Goal: Task Accomplishment & Management: Use online tool/utility

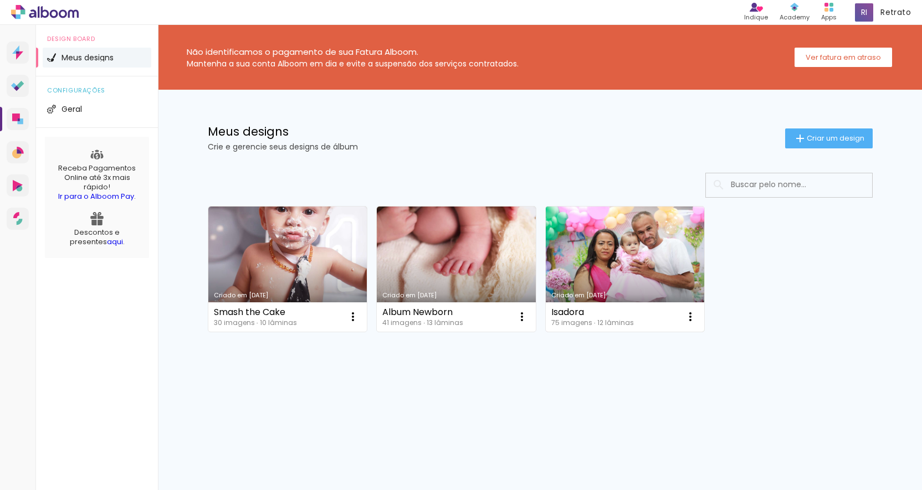
click at [611, 254] on link "Criado em 28/02/25" at bounding box center [624, 269] width 159 height 125
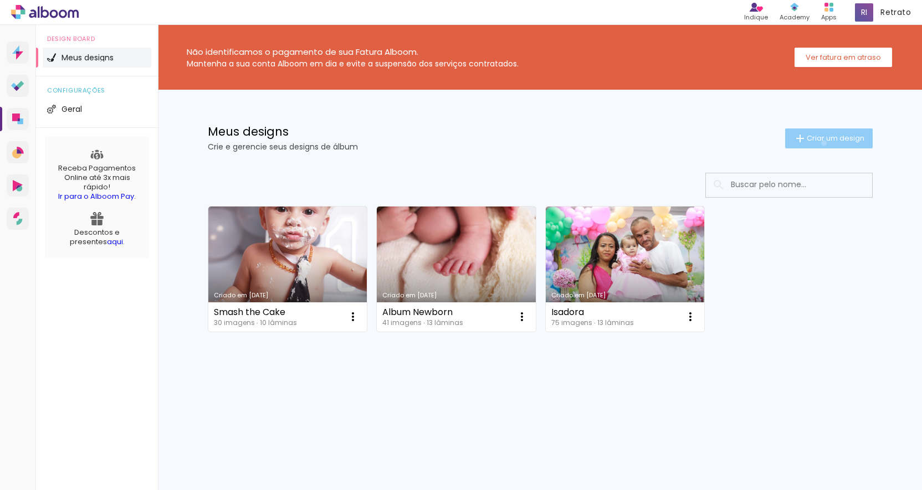
click at [821, 142] on span "Criar um design" at bounding box center [835, 138] width 58 height 7
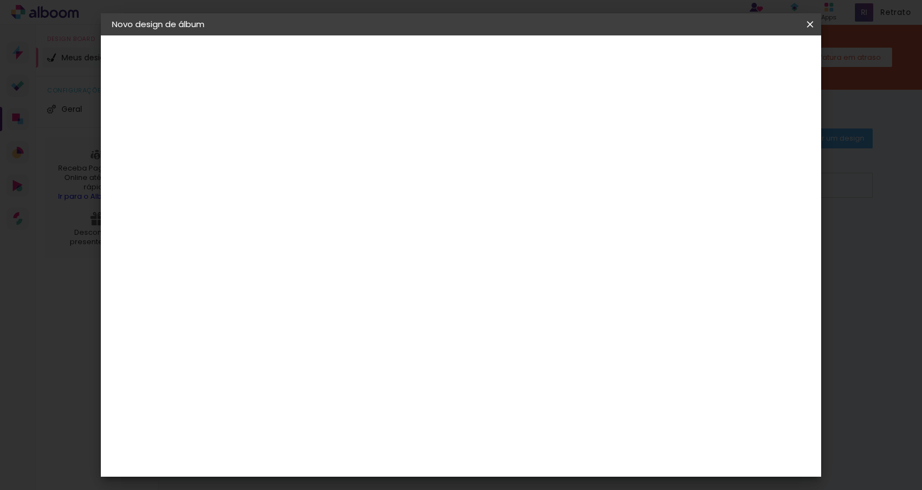
click at [293, 150] on input at bounding box center [293, 148] width 0 height 17
type input "Isa"
type paper-input "Isa"
click at [0, 0] on slot "Avançar" at bounding box center [0, 0] width 0 height 0
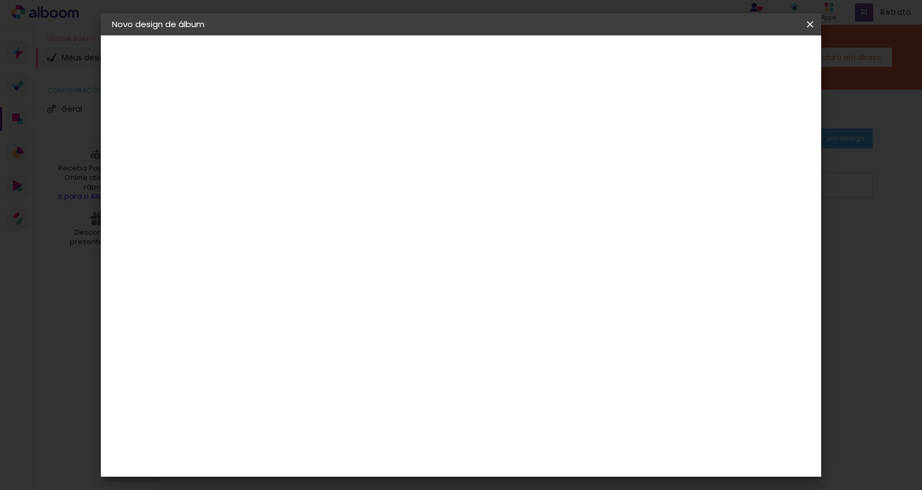
click at [357, 481] on paper-item "Grafis" at bounding box center [321, 493] width 120 height 24
click at [0, 0] on slot "Avançar" at bounding box center [0, 0] width 0 height 0
click at [336, 184] on input "text" at bounding box center [314, 192] width 43 height 17
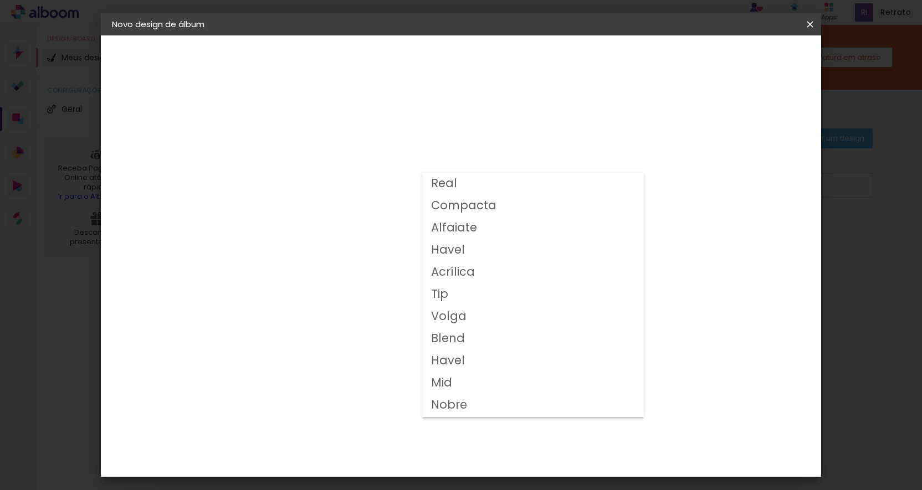
click at [554, 208] on paper-item "Compacta" at bounding box center [533, 206] width 222 height 22
type input "Compacta"
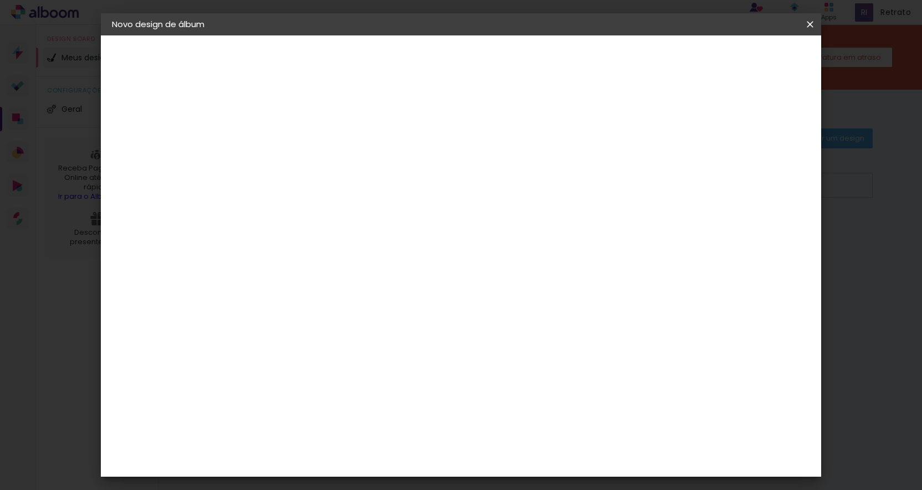
click at [368, 262] on span "15x20" at bounding box center [342, 270] width 52 height 29
click at [0, 0] on slot "Avançar" at bounding box center [0, 0] width 0 height 0
click at [749, 63] on span "Iniciar design" at bounding box center [723, 59] width 50 height 8
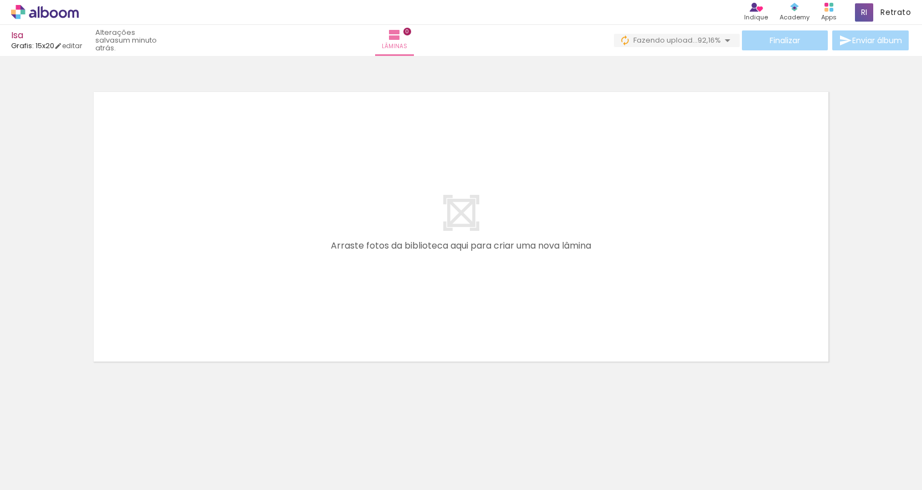
drag, startPoint x: 808, startPoint y: 455, endPoint x: 292, endPoint y: 462, distance: 515.6
click at [384, 455] on div at bounding box center [359, 452] width 50 height 33
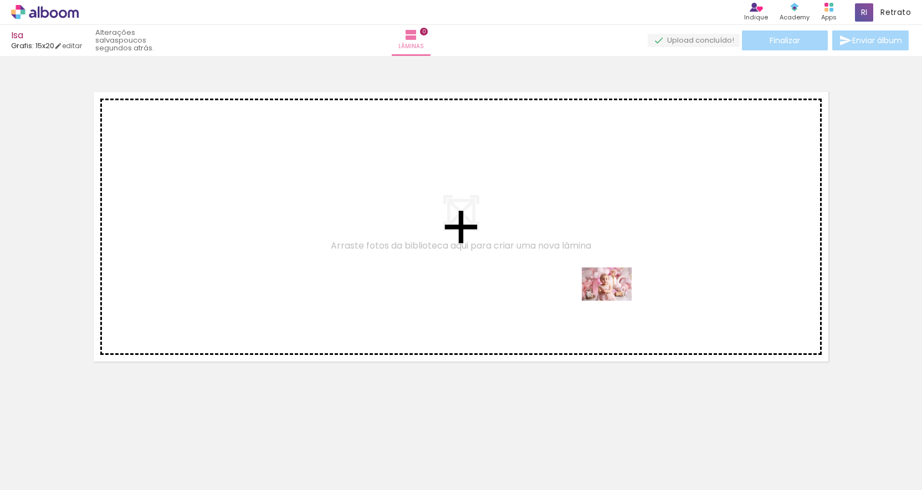
drag, startPoint x: 805, startPoint y: 462, endPoint x: 615, endPoint y: 301, distance: 249.1
click at [615, 301] on quentale-workspace at bounding box center [461, 245] width 922 height 490
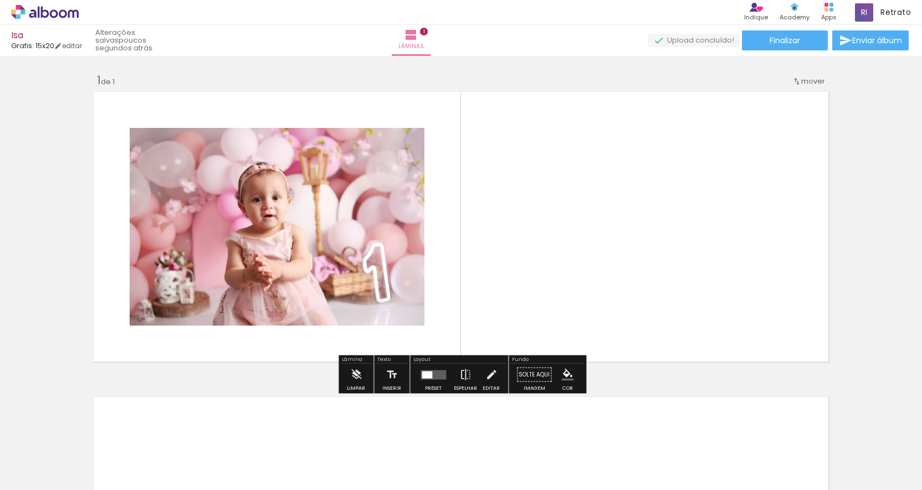
click at [428, 379] on quentale-layouter at bounding box center [432, 374] width 25 height 9
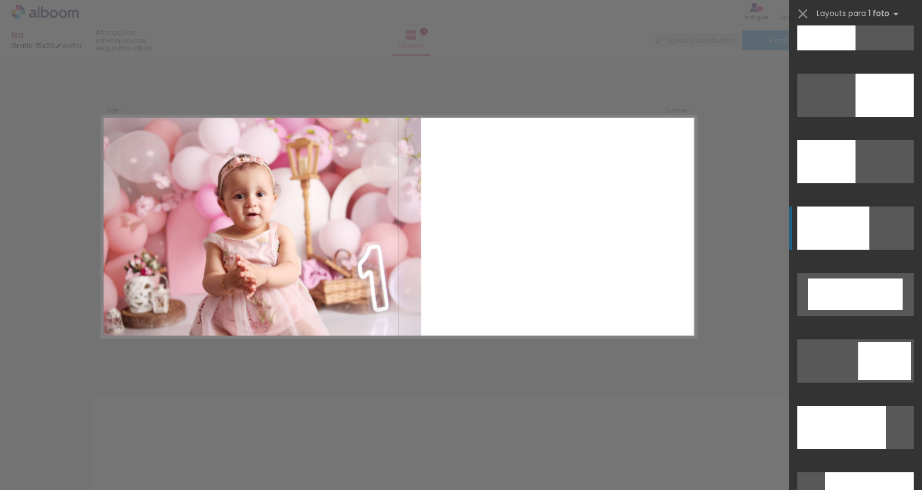
scroll to position [2555, 0]
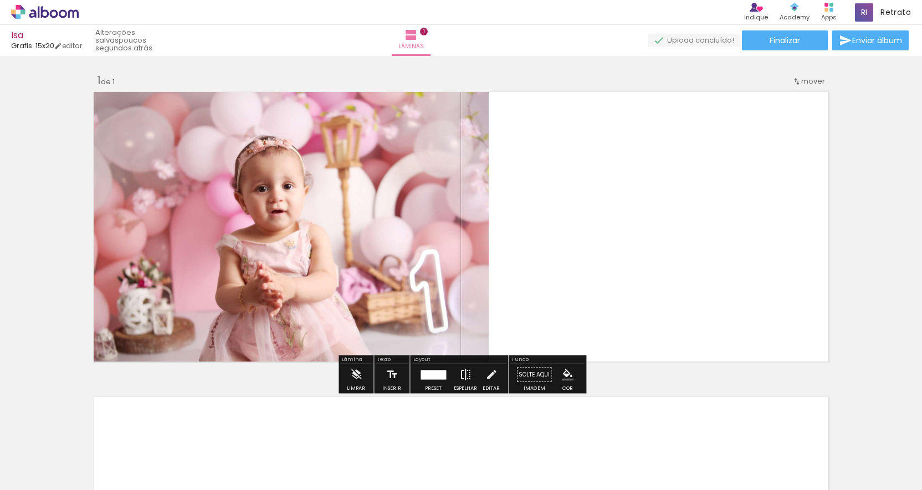
click at [463, 375] on iron-icon at bounding box center [465, 375] width 12 height 22
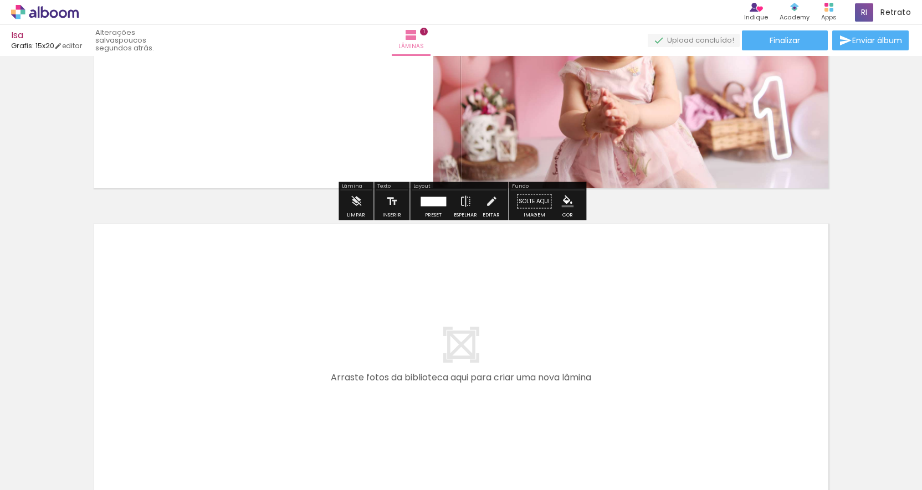
scroll to position [181, 0]
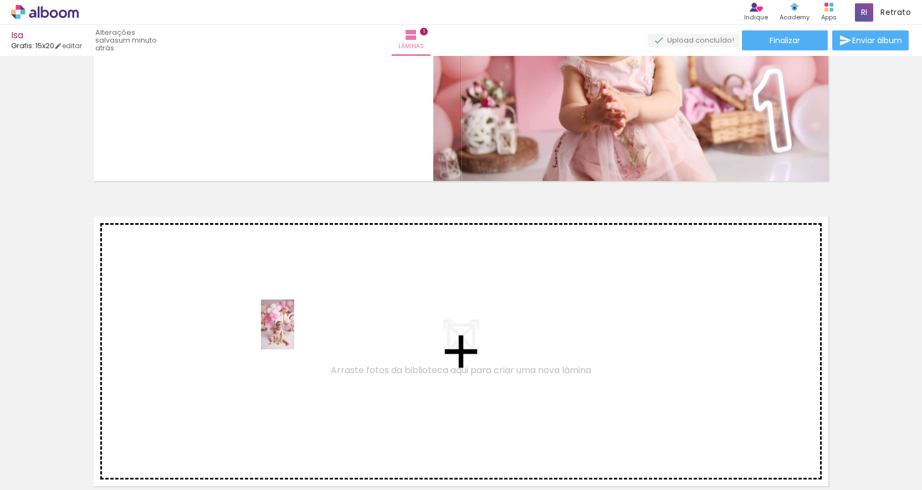
drag, startPoint x: 292, startPoint y: 458, endPoint x: 294, endPoint y: 333, distance: 125.2
click at [294, 333] on quentale-workspace at bounding box center [461, 245] width 922 height 490
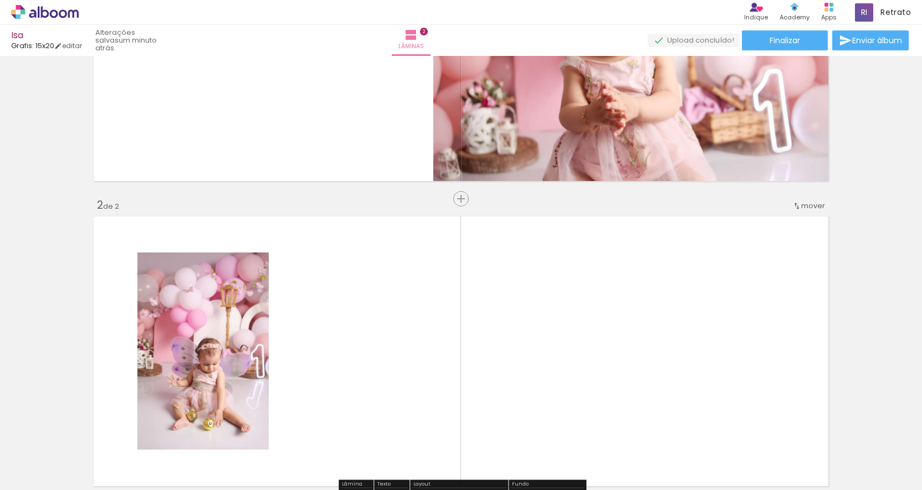
scroll to position [294, 0]
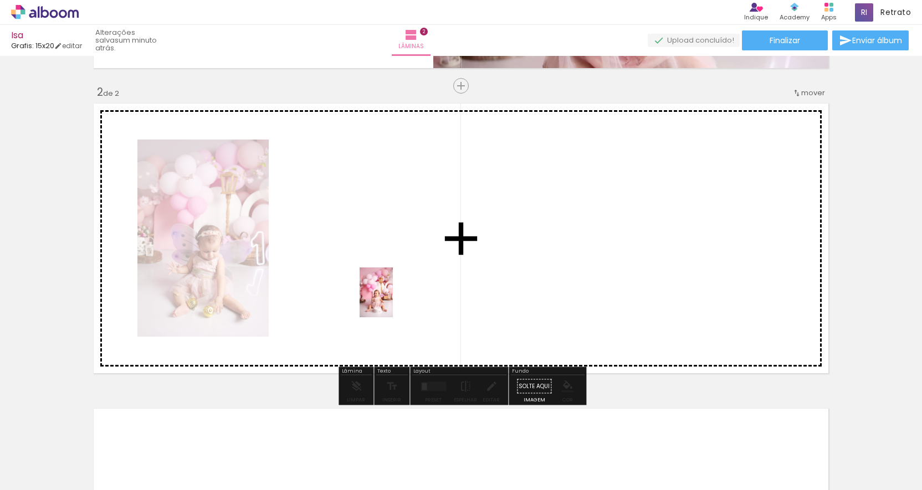
drag, startPoint x: 486, startPoint y: 466, endPoint x: 393, endPoint y: 301, distance: 189.7
click at [393, 301] on quentale-workspace at bounding box center [461, 245] width 922 height 490
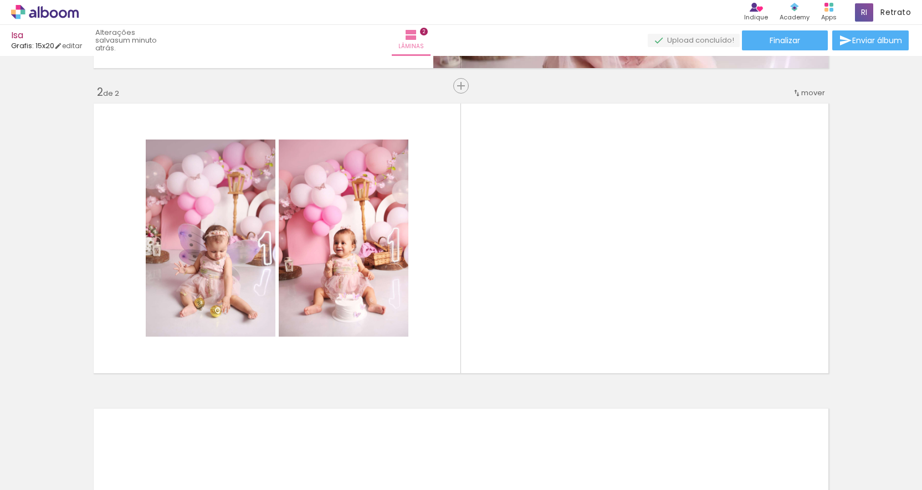
scroll to position [0, 593]
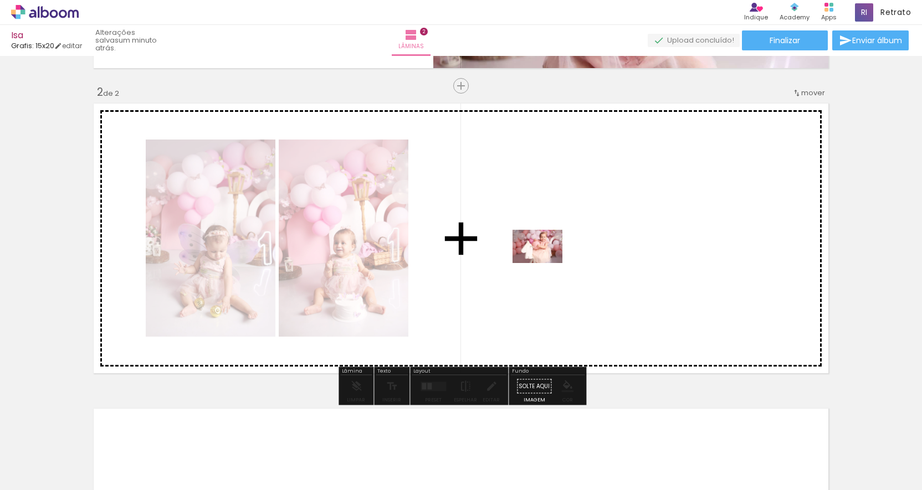
drag, startPoint x: 398, startPoint y: 465, endPoint x: 545, endPoint y: 263, distance: 250.1
click at [545, 263] on quentale-workspace at bounding box center [461, 245] width 922 height 490
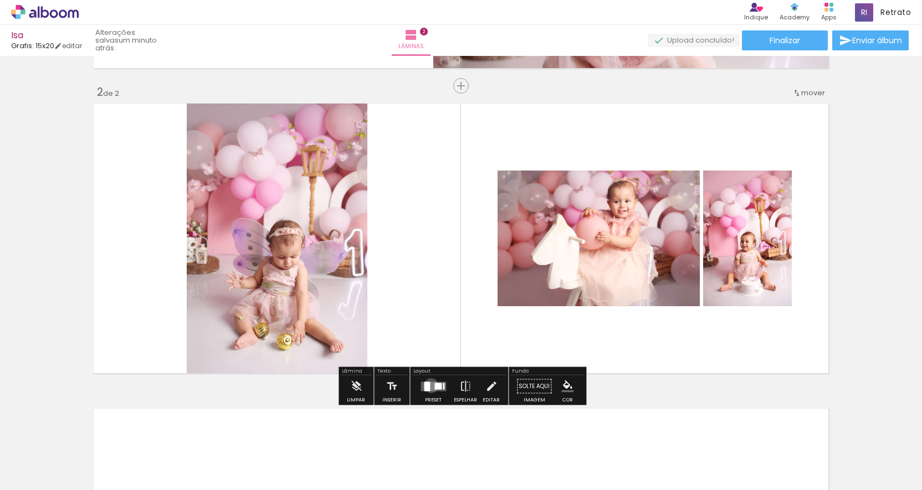
click at [428, 385] on quentale-layouter at bounding box center [432, 386] width 25 height 9
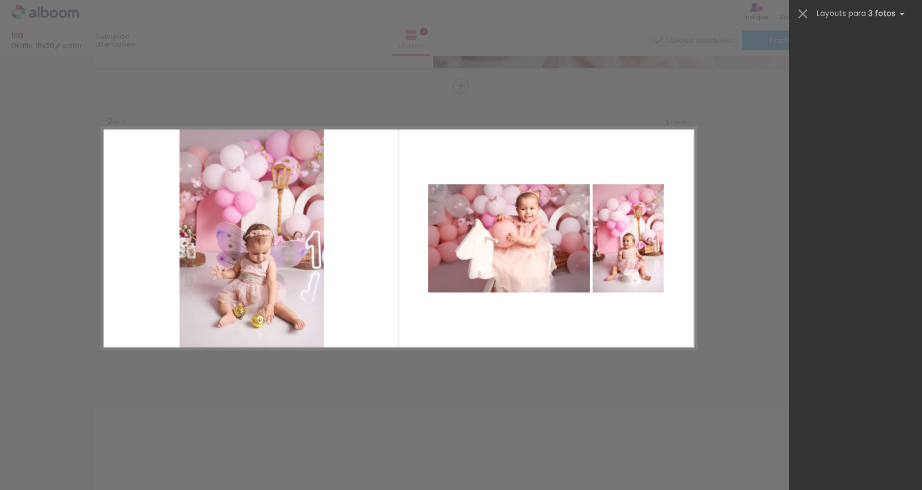
scroll to position [0, 0]
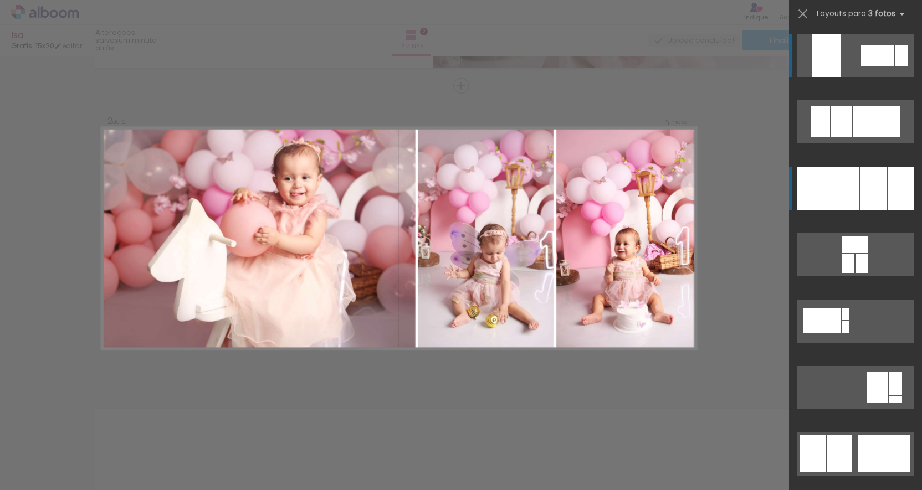
click at [852, 137] on div at bounding box center [841, 122] width 21 height 32
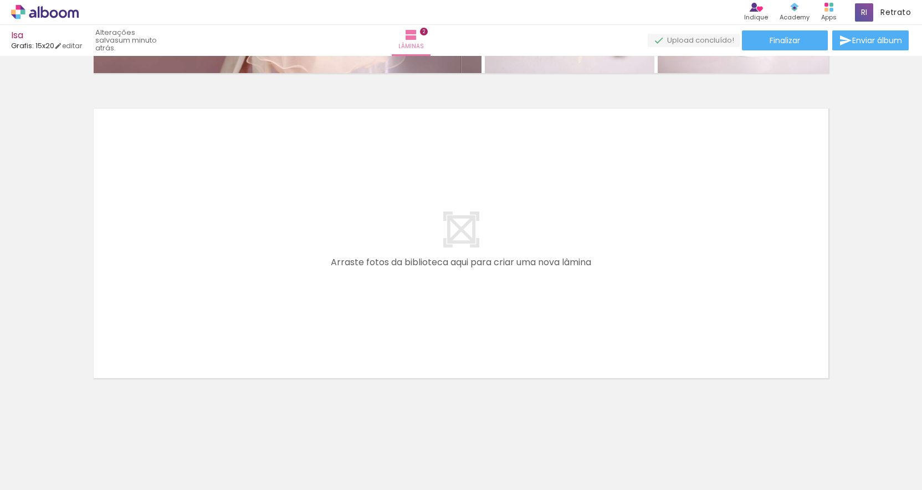
scroll to position [0, 1061]
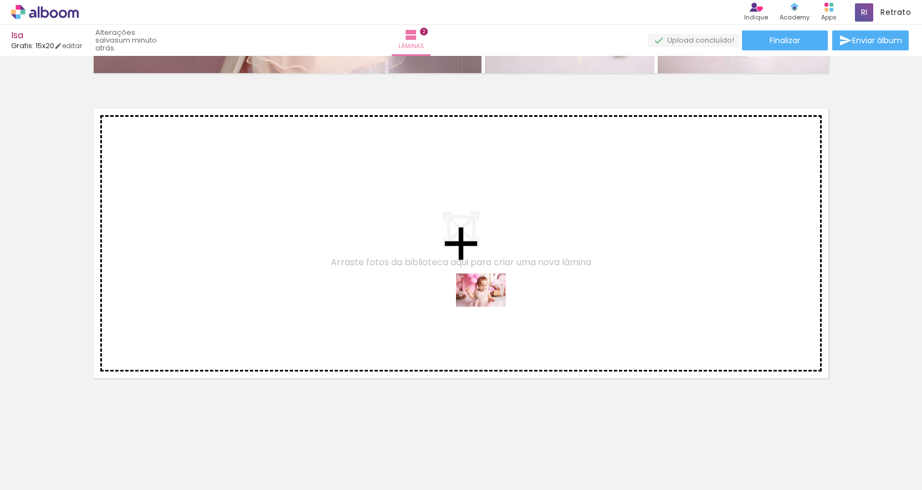
drag, startPoint x: 606, startPoint y: 464, endPoint x: 488, endPoint y: 307, distance: 196.2
click at [488, 307] on quentale-workspace at bounding box center [461, 245] width 922 height 490
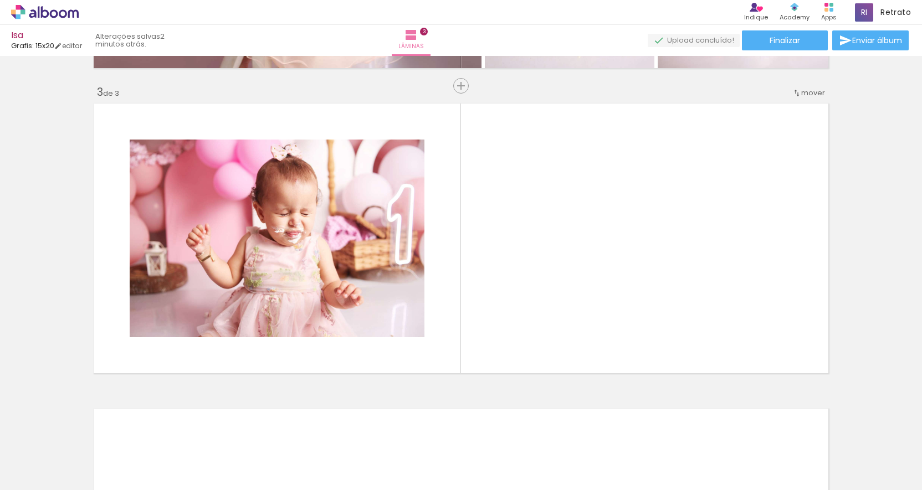
scroll to position [0, 1818]
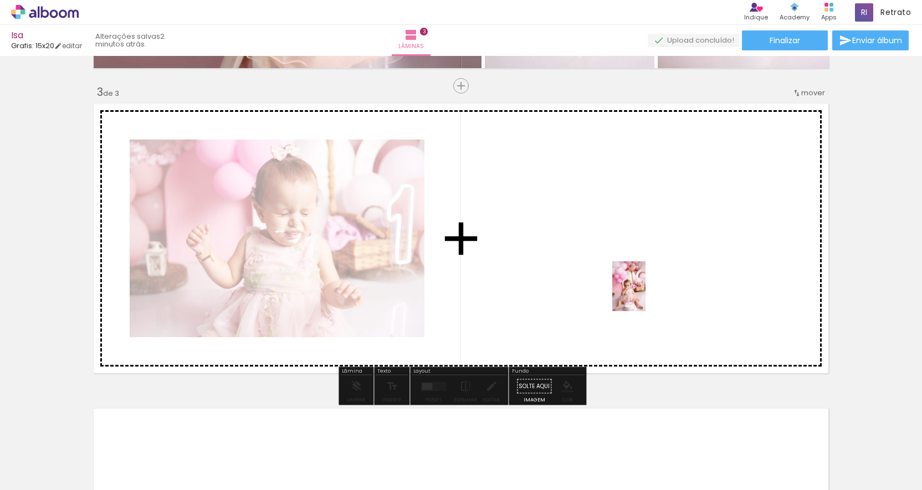
drag, startPoint x: 724, startPoint y: 471, endPoint x: 645, endPoint y: 295, distance: 193.1
click at [645, 295] on quentale-workspace at bounding box center [461, 245] width 922 height 490
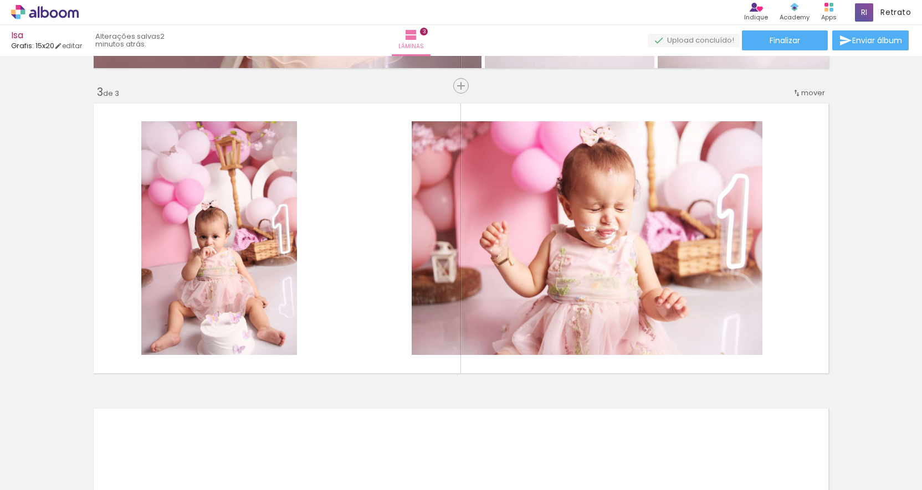
scroll to position [0, 2336]
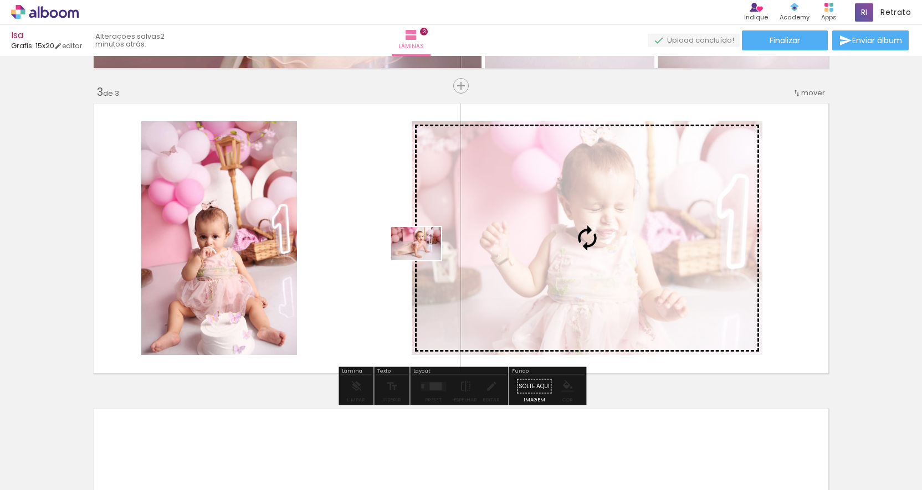
drag, startPoint x: 828, startPoint y: 460, endPoint x: 424, endPoint y: 261, distance: 451.3
click at [424, 261] on quentale-workspace at bounding box center [461, 245] width 922 height 490
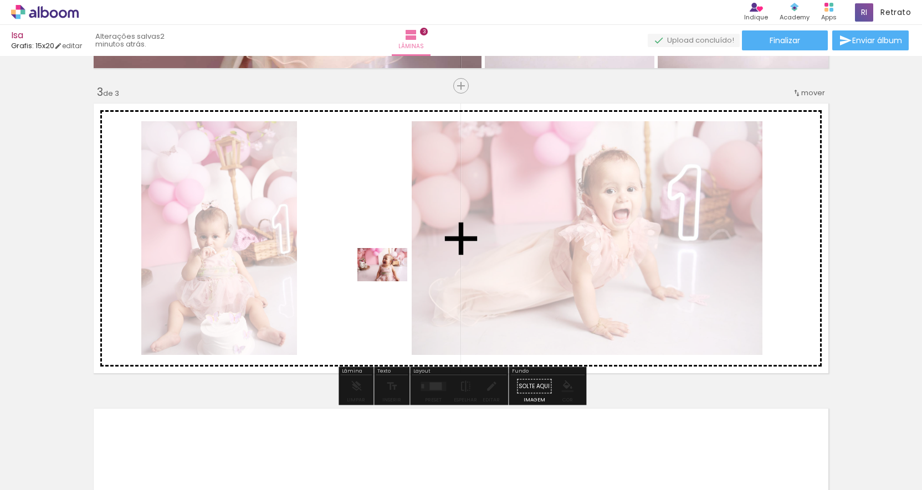
drag, startPoint x: 402, startPoint y: 466, endPoint x: 390, endPoint y: 281, distance: 184.7
click at [390, 281] on quentale-workspace at bounding box center [461, 245] width 922 height 490
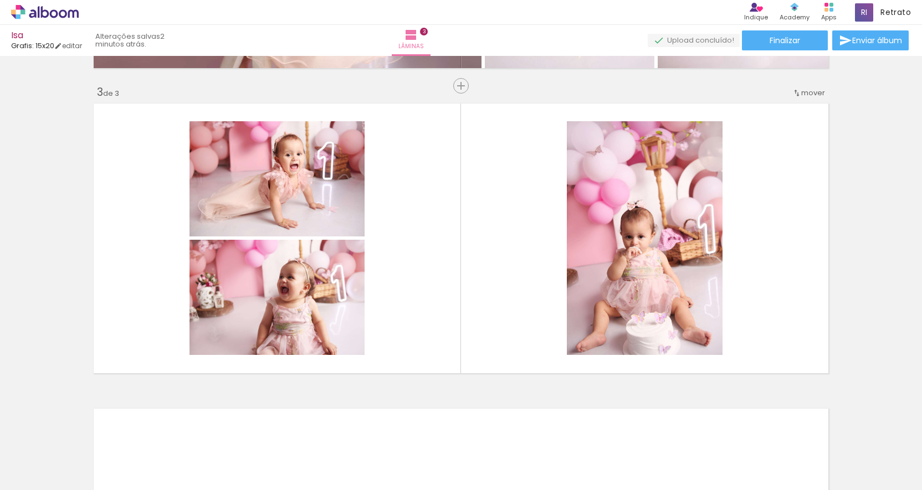
scroll to position [0, 1220]
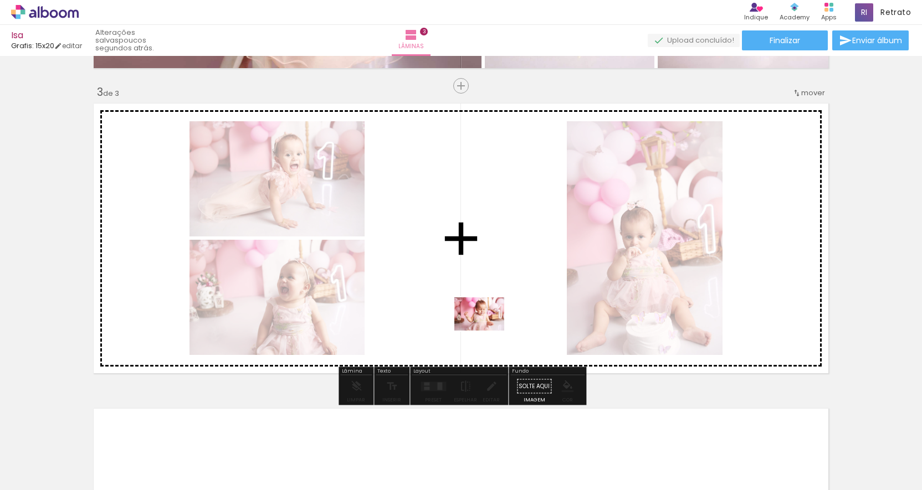
drag, startPoint x: 436, startPoint y: 464, endPoint x: 487, endPoint y: 331, distance: 142.9
click at [487, 331] on quentale-workspace at bounding box center [461, 245] width 922 height 490
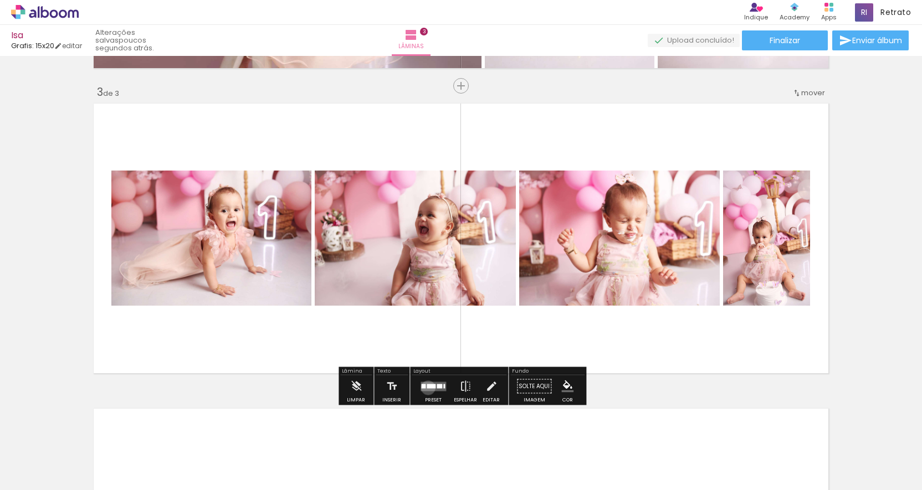
click at [426, 388] on div at bounding box center [430, 386] width 9 height 4
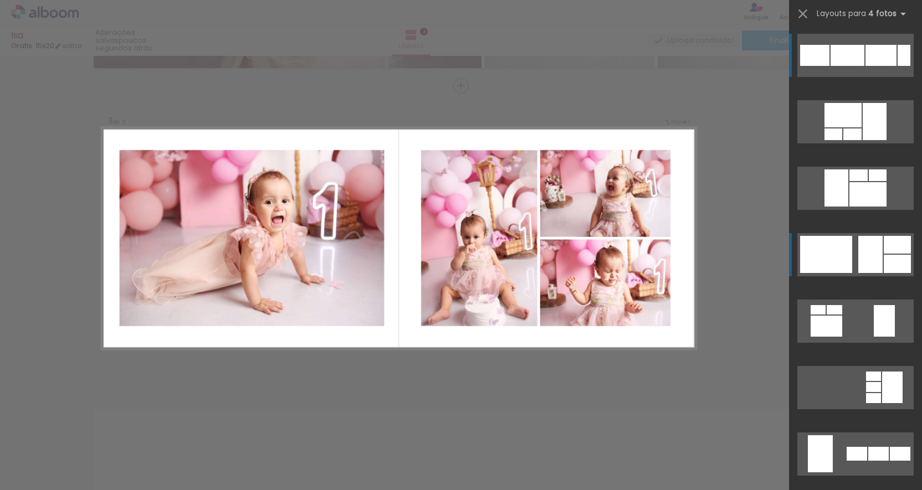
click at [842, 140] on div at bounding box center [833, 134] width 18 height 12
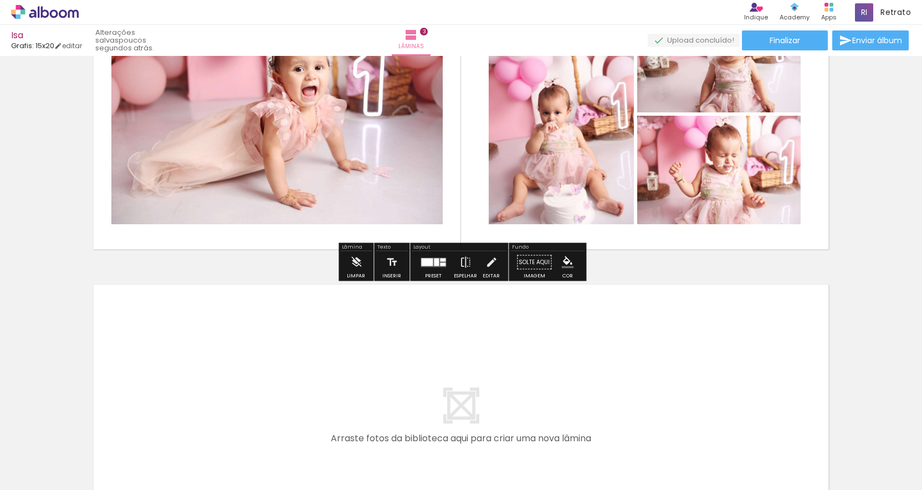
click at [281, 177] on quentale-photo at bounding box center [276, 114] width 331 height 220
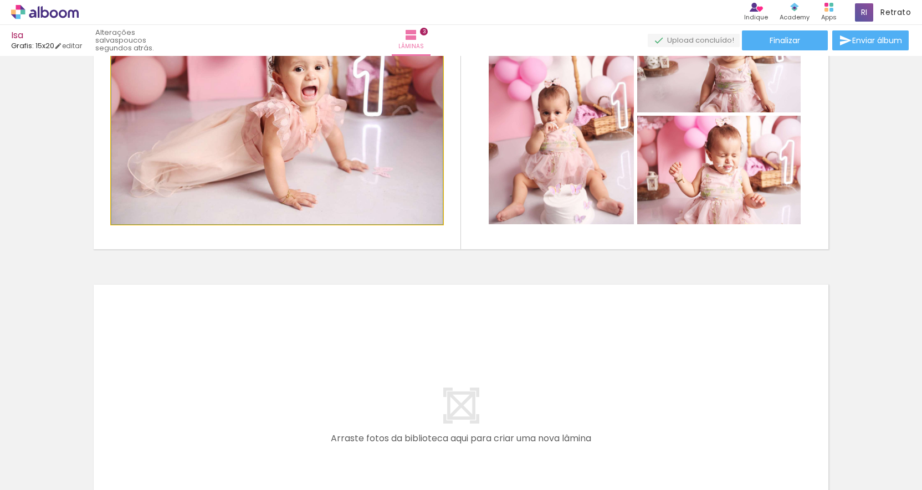
click at [281, 177] on quentale-photo at bounding box center [276, 114] width 331 height 220
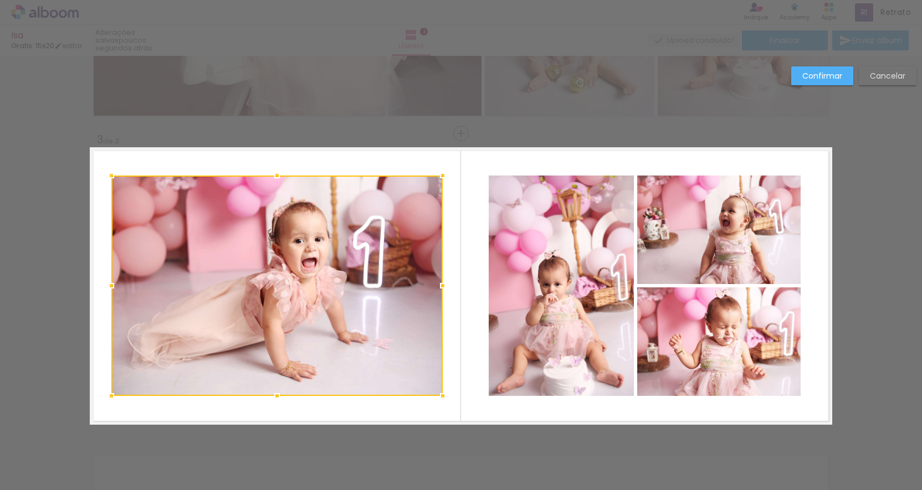
scroll to position [549, 0]
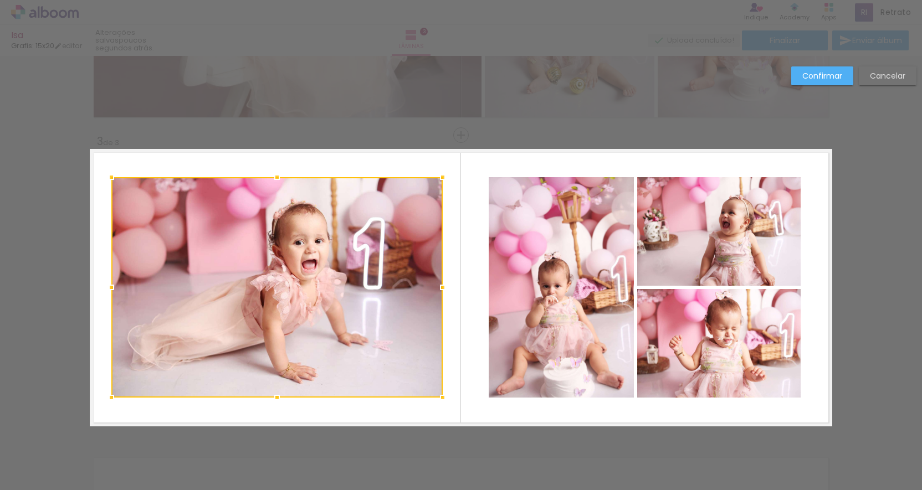
click at [111, 177] on div at bounding box center [111, 177] width 22 height 22
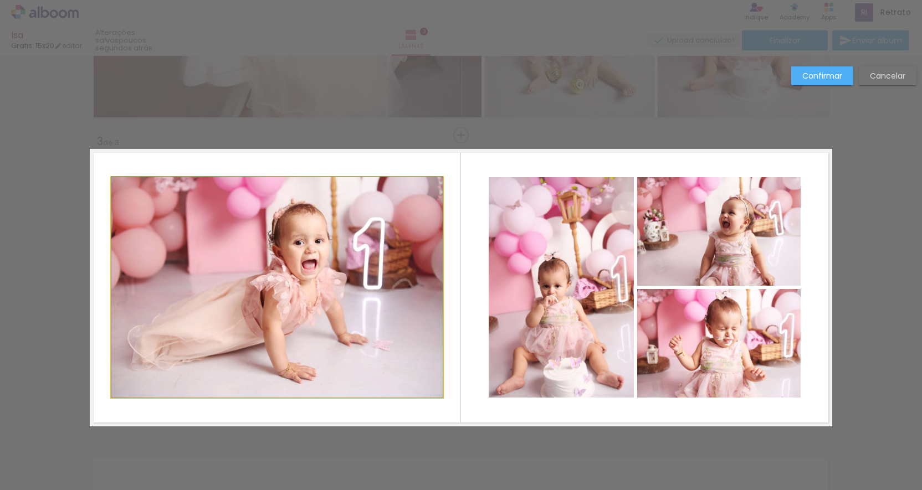
click at [111, 177] on quentale-photo at bounding box center [276, 287] width 331 height 220
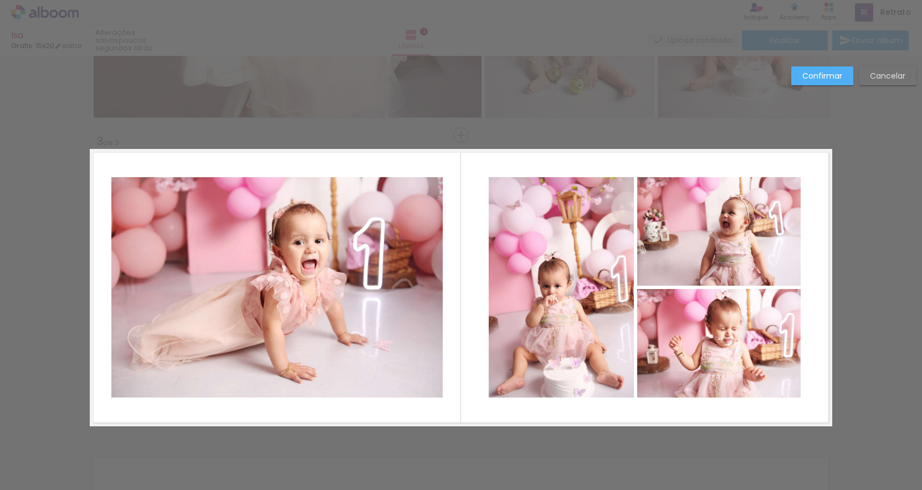
click at [127, 192] on quentale-photo at bounding box center [276, 287] width 331 height 220
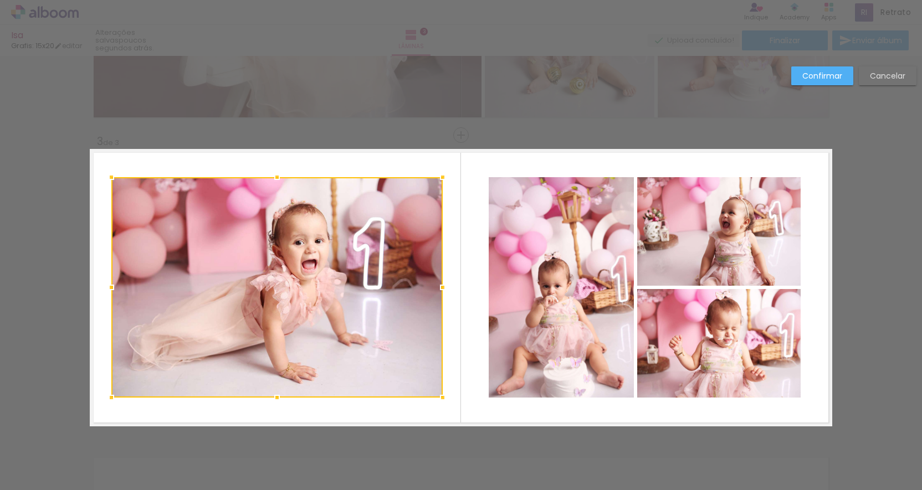
click at [127, 192] on div at bounding box center [276, 287] width 331 height 220
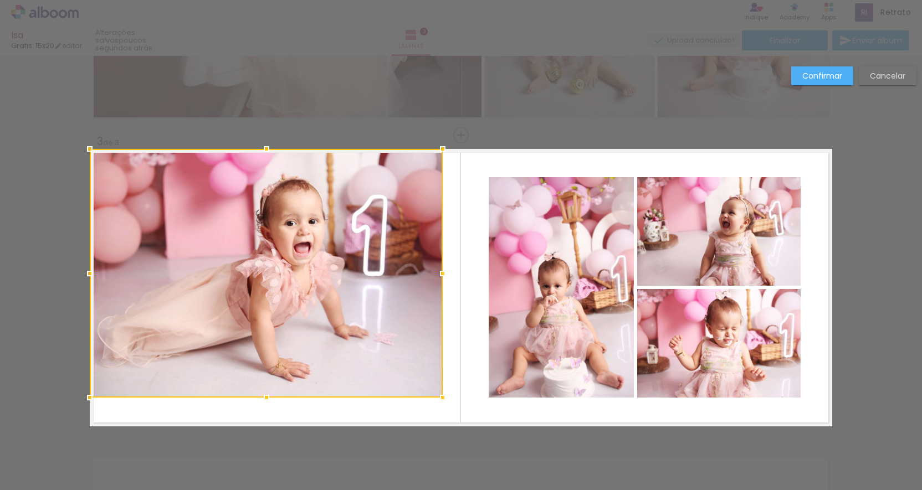
drag, startPoint x: 113, startPoint y: 179, endPoint x: 93, endPoint y: 153, distance: 32.8
click at [93, 153] on div at bounding box center [90, 149] width 22 height 22
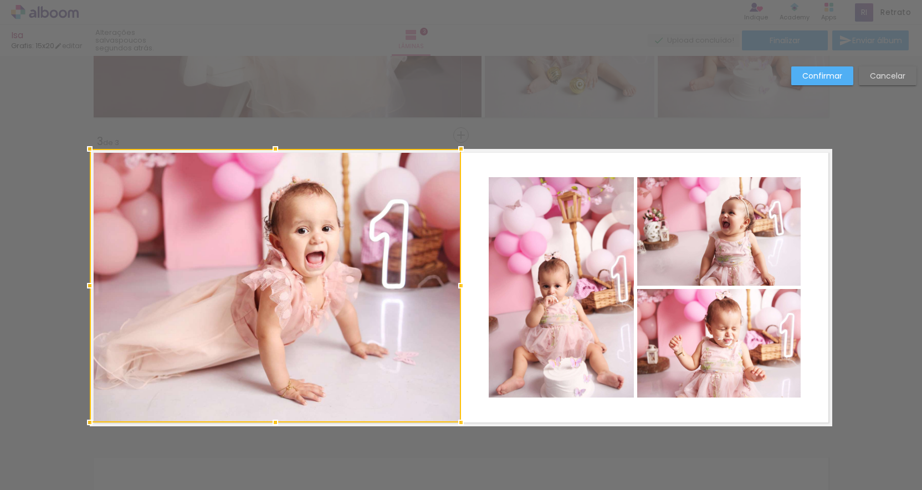
drag, startPoint x: 444, startPoint y: 399, endPoint x: 460, endPoint y: 421, distance: 27.7
click at [460, 421] on div at bounding box center [461, 422] width 22 height 22
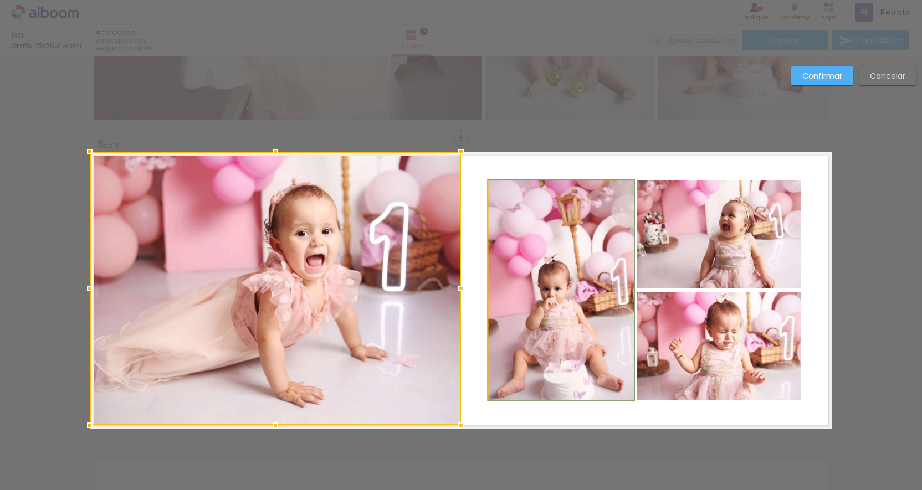
click at [529, 350] on quentale-photo at bounding box center [560, 290] width 145 height 220
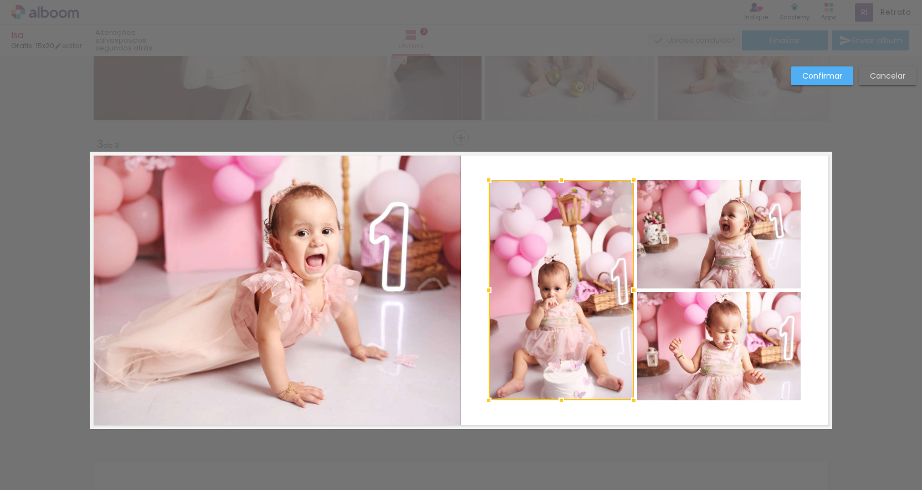
click at [716, 341] on quentale-photo at bounding box center [718, 346] width 163 height 109
click at [702, 271] on div at bounding box center [644, 290] width 312 height 220
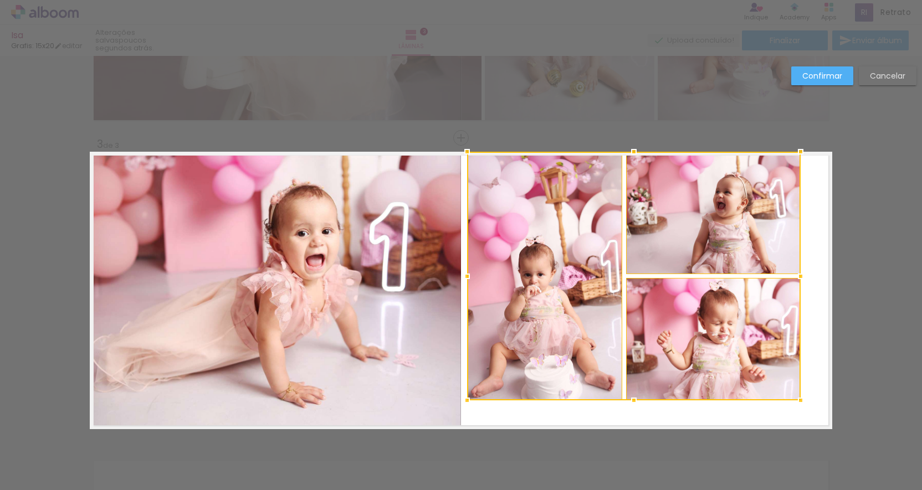
drag, startPoint x: 480, startPoint y: 174, endPoint x: 465, endPoint y: 155, distance: 23.7
click at [465, 155] on div at bounding box center [467, 152] width 22 height 22
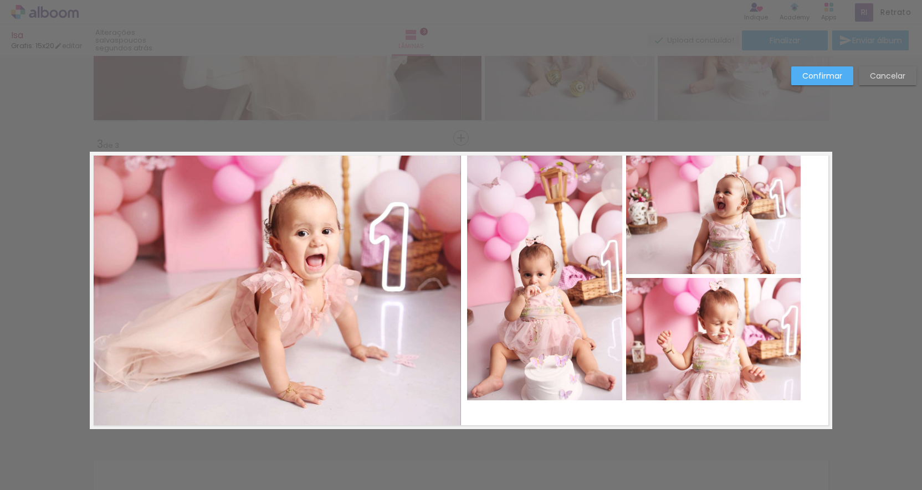
click at [764, 395] on quentale-photo at bounding box center [713, 339] width 174 height 122
click at [571, 339] on quentale-photo at bounding box center [544, 276] width 155 height 249
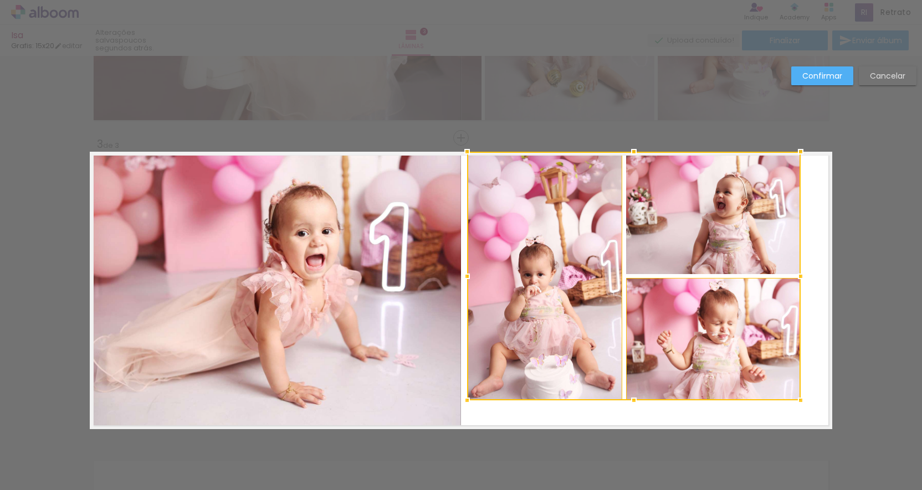
click at [722, 236] on div at bounding box center [633, 276] width 333 height 249
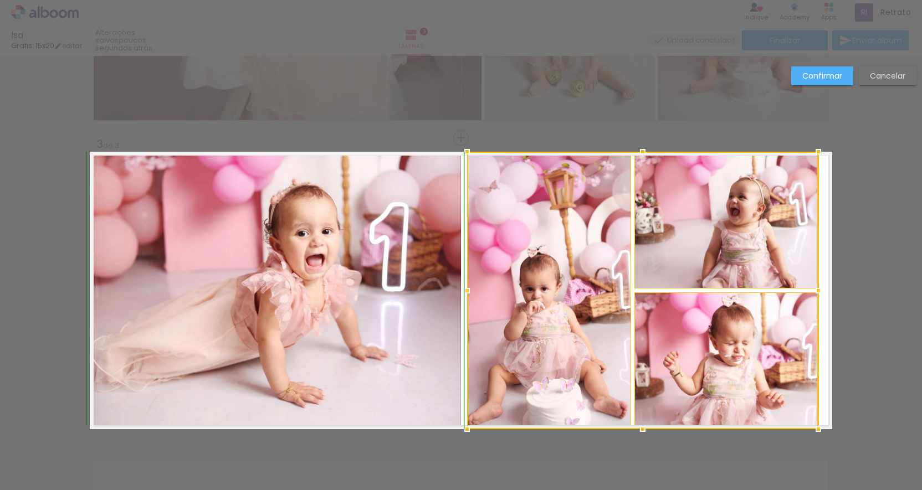
drag, startPoint x: 802, startPoint y: 401, endPoint x: 820, endPoint y: 421, distance: 27.1
click at [820, 421] on div at bounding box center [818, 429] width 22 height 22
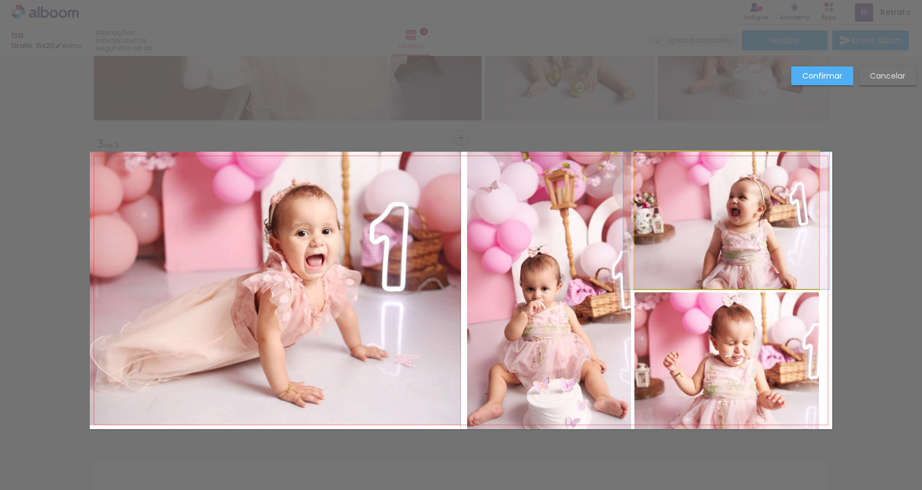
click at [783, 272] on quentale-photo at bounding box center [726, 220] width 184 height 137
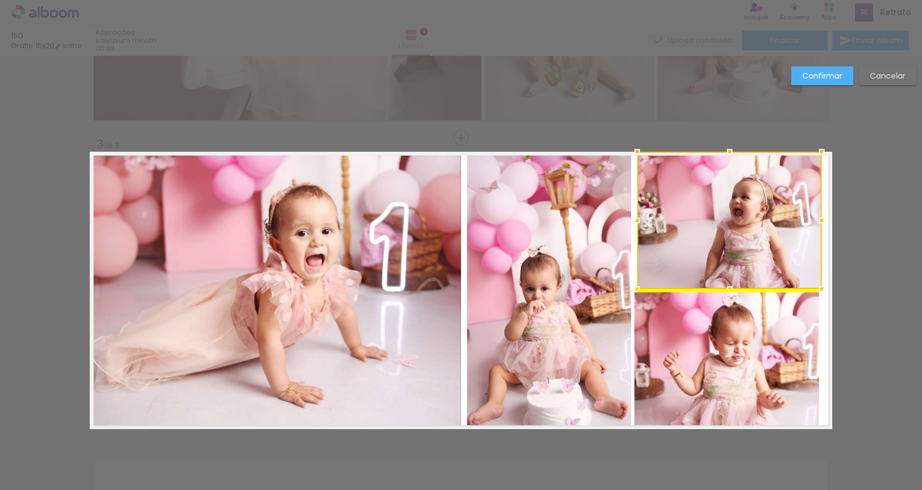
click at [785, 270] on div at bounding box center [729, 220] width 184 height 137
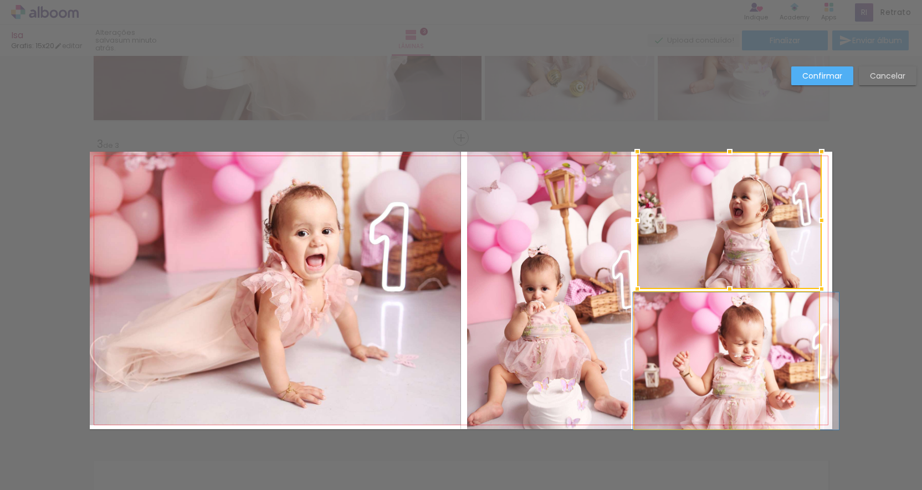
drag, startPoint x: 704, startPoint y: 330, endPoint x: 714, endPoint y: 330, distance: 9.4
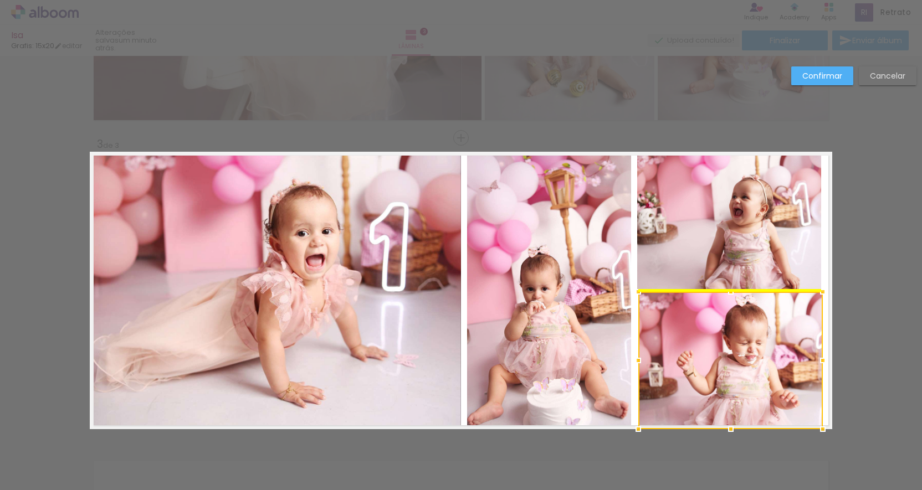
click at [718, 330] on div at bounding box center [730, 360] width 184 height 137
click at [716, 332] on div at bounding box center [729, 360] width 184 height 137
click at [0, 0] on slot "Confirmar" at bounding box center [0, 0] width 0 height 0
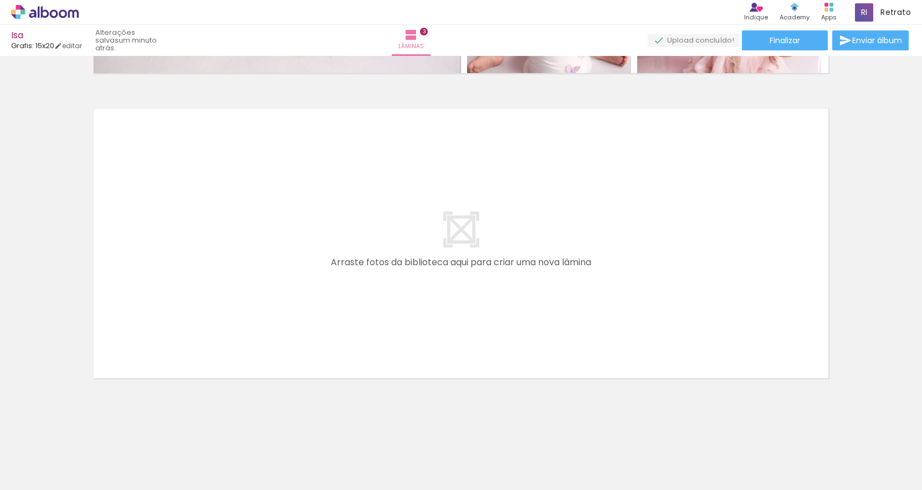
scroll to position [894, 0]
